Goal: Information Seeking & Learning: Learn about a topic

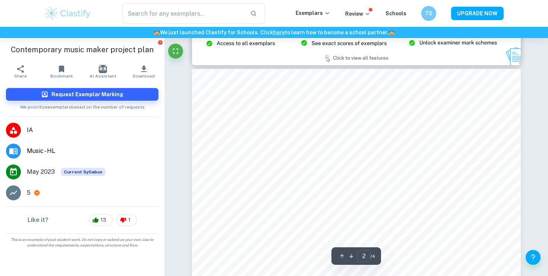
type input "3"
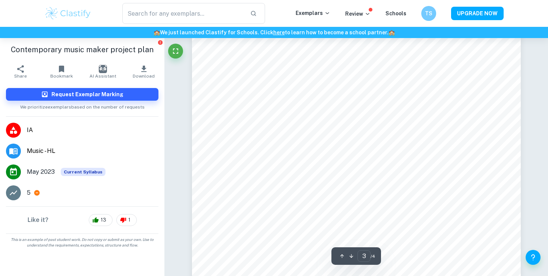
scroll to position [1296, 0]
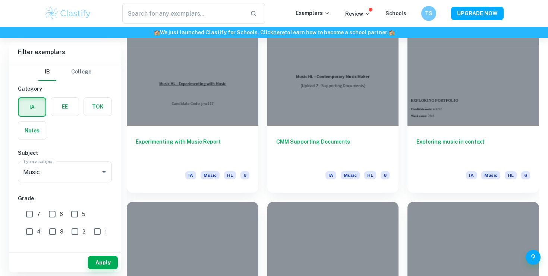
scroll to position [742, 0]
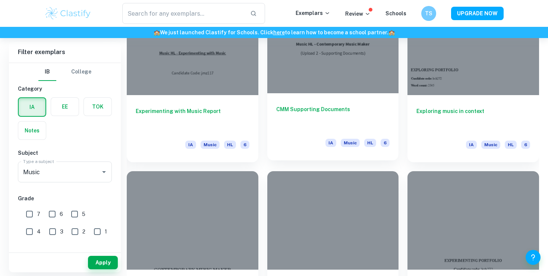
click at [316, 128] on h6 "CMM Supporting Documents" at bounding box center [333, 117] width 114 height 25
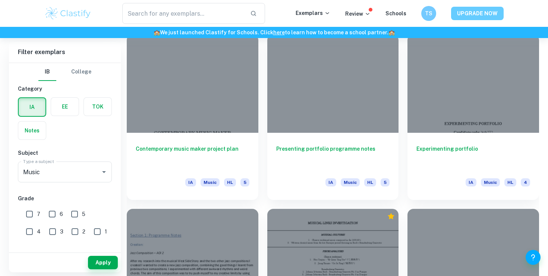
click at [469, 15] on button "UPGRADE NOW" at bounding box center [477, 13] width 53 height 13
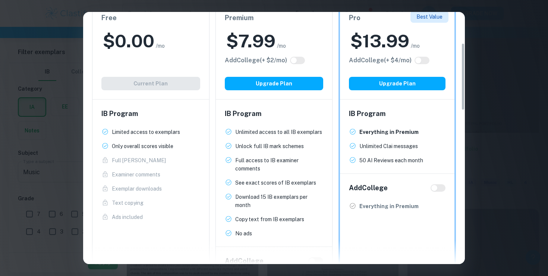
scroll to position [140, 0]
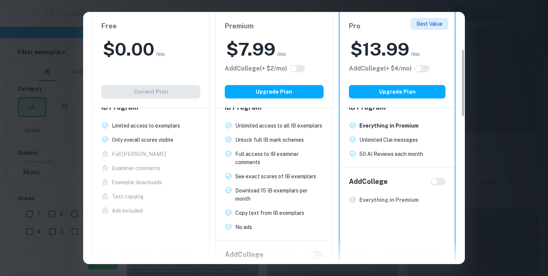
click at [523, 85] on div "Easily Ace Your IB Coursework & Crush College Essays. Get Clastify Premium Get …" at bounding box center [274, 138] width 548 height 276
